Goal: Task Accomplishment & Management: Manage account settings

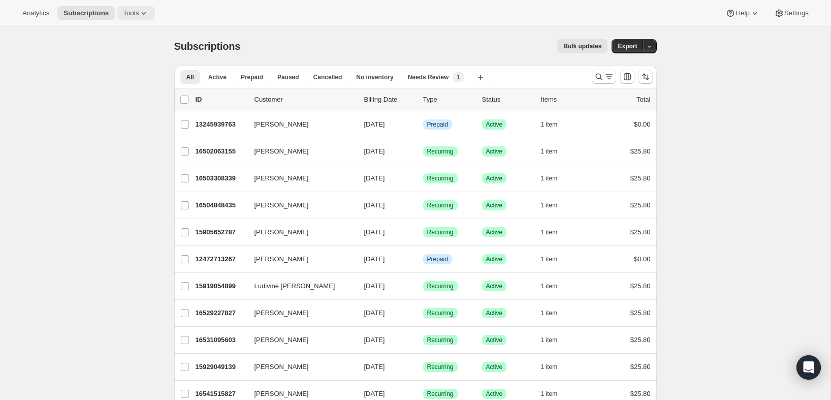
click at [135, 16] on span "Tools" at bounding box center [131, 13] width 16 height 8
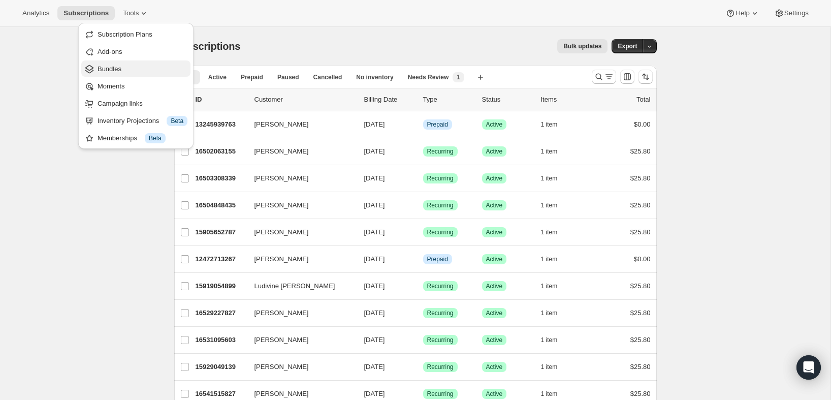
click at [118, 76] on button "Bundles" at bounding box center [135, 68] width 109 height 16
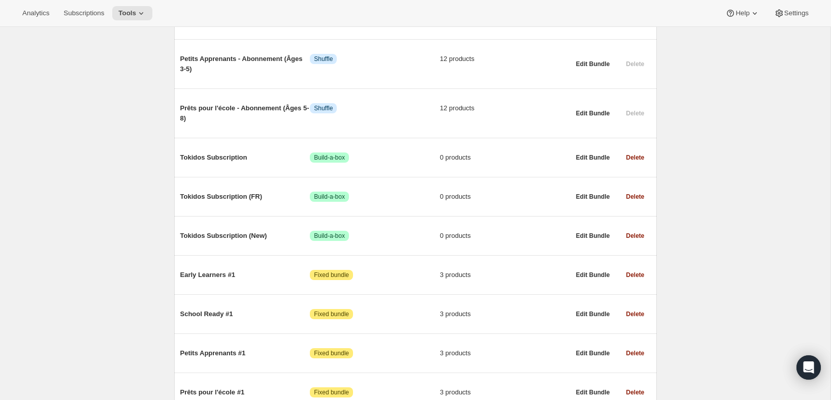
scroll to position [624, 0]
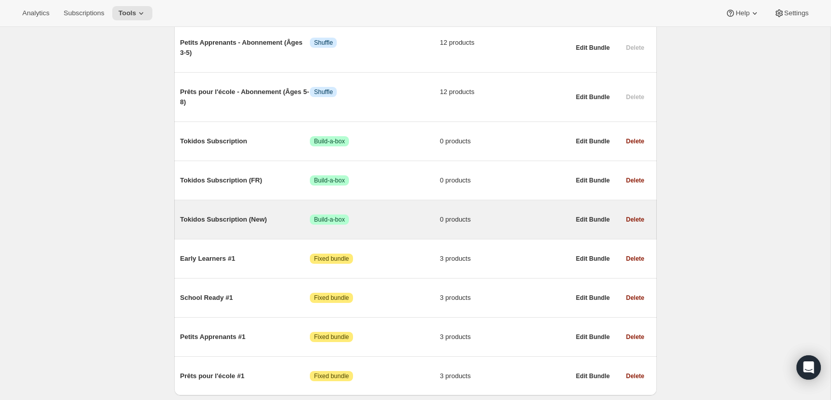
click at [246, 214] on span "Tokidos Subscription (New)" at bounding box center [245, 219] width 130 height 10
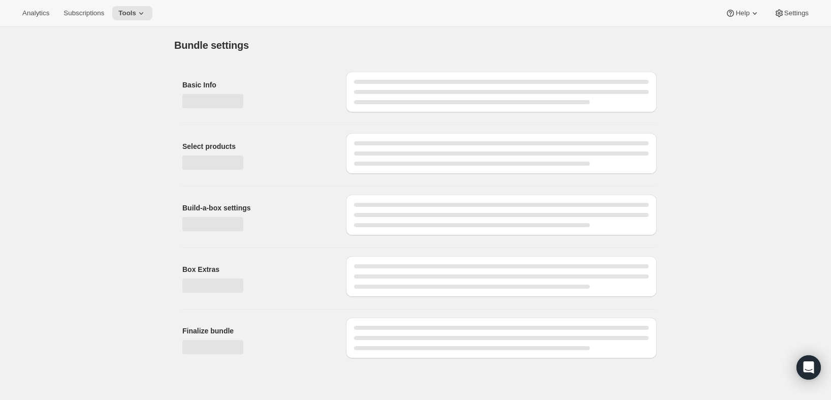
type input "Tokidos Subscription (New)"
radio input "true"
